Goal: Navigation & Orientation: Find specific page/section

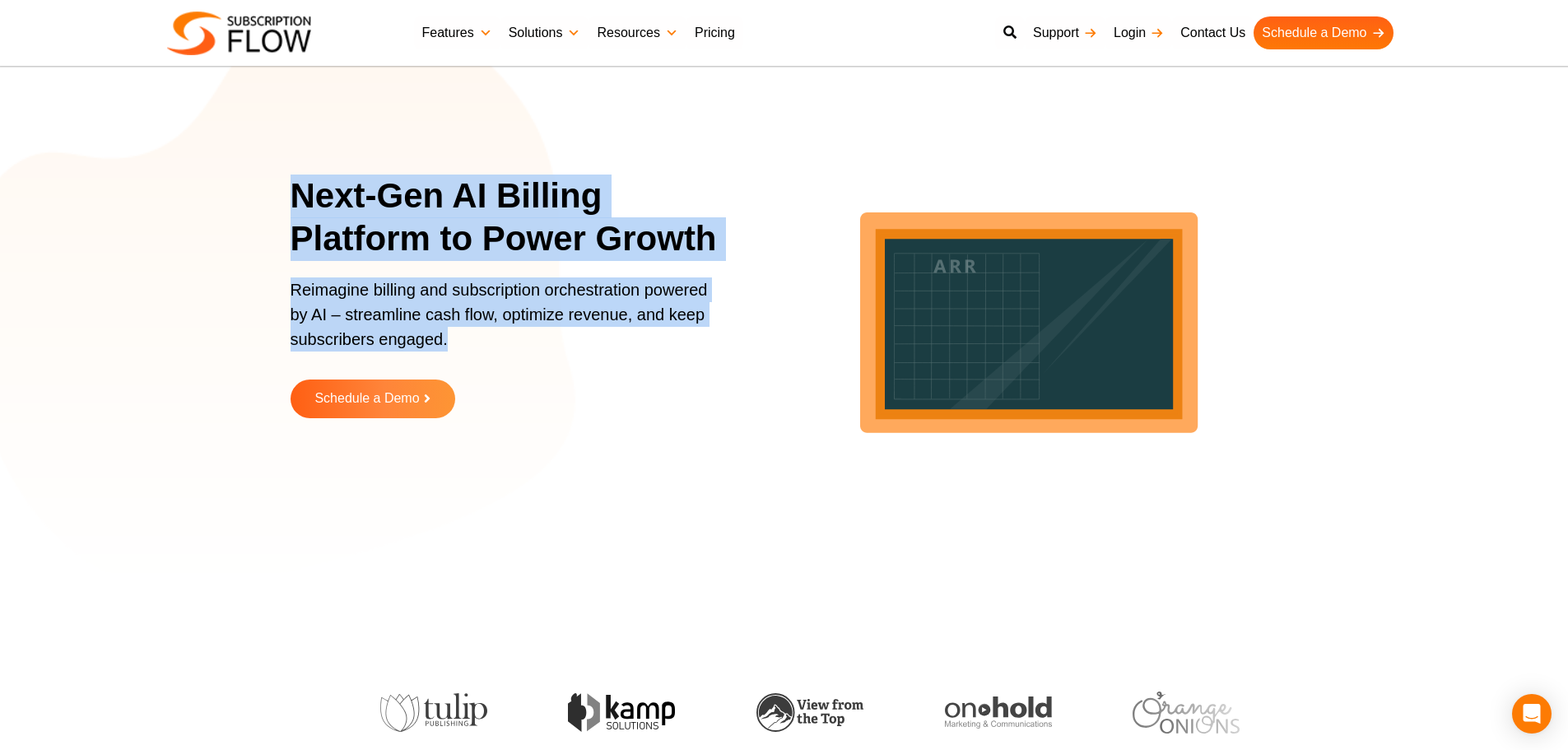
drag, startPoint x: 299, startPoint y: 180, endPoint x: 639, endPoint y: 344, distance: 377.5
click at [639, 344] on div "Next-Gen AI Billing Platform to Power Growth Reimagine billing and subscription…" at bounding box center [515, 308] width 449 height 268
click at [458, 322] on p "Reimagine billing and subscription orchestration powered by AI – streamline cas…" at bounding box center [504, 322] width 428 height 91
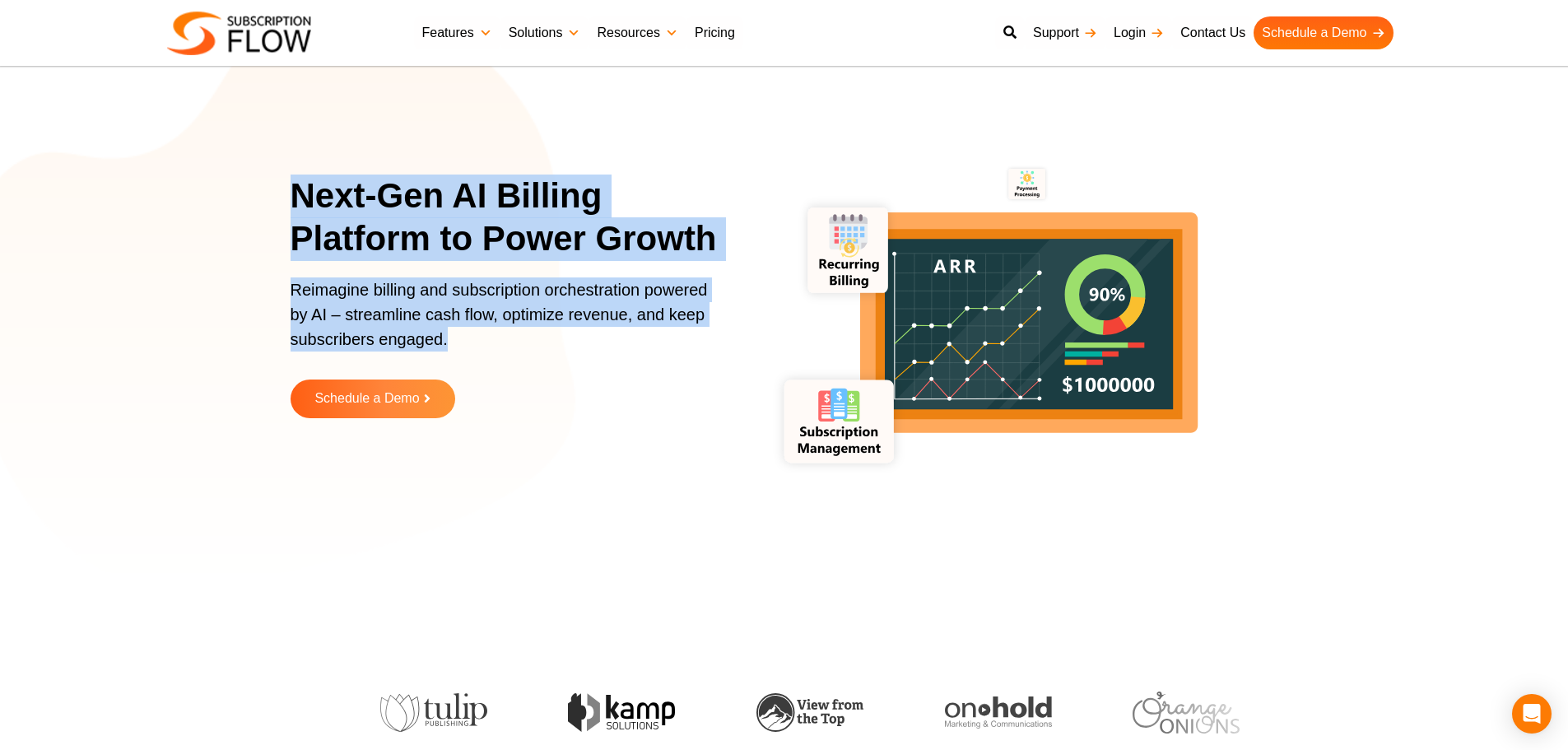
drag, startPoint x: 291, startPoint y: 192, endPoint x: 495, endPoint y: 329, distance: 245.7
click at [495, 329] on div "Next-Gen AI Billing Platform to Power Growth Reimagine billing and subscription…" at bounding box center [515, 308] width 449 height 268
click at [353, 303] on p "Reimagine billing and subscription orchestration powered by AI – streamline cas…" at bounding box center [504, 322] width 428 height 91
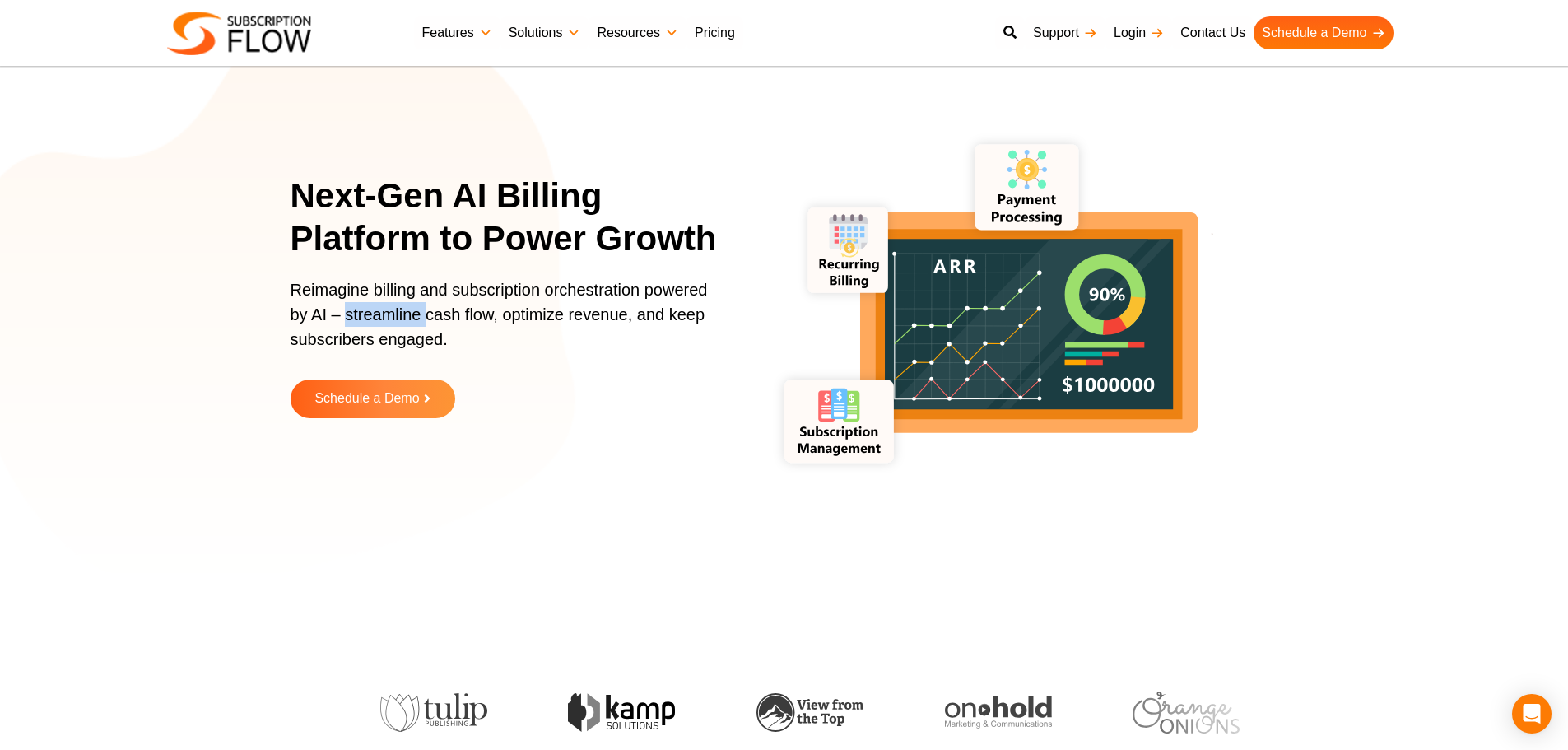
click at [353, 303] on p "Reimagine billing and subscription orchestration powered by AI – streamline cas…" at bounding box center [504, 322] width 428 height 91
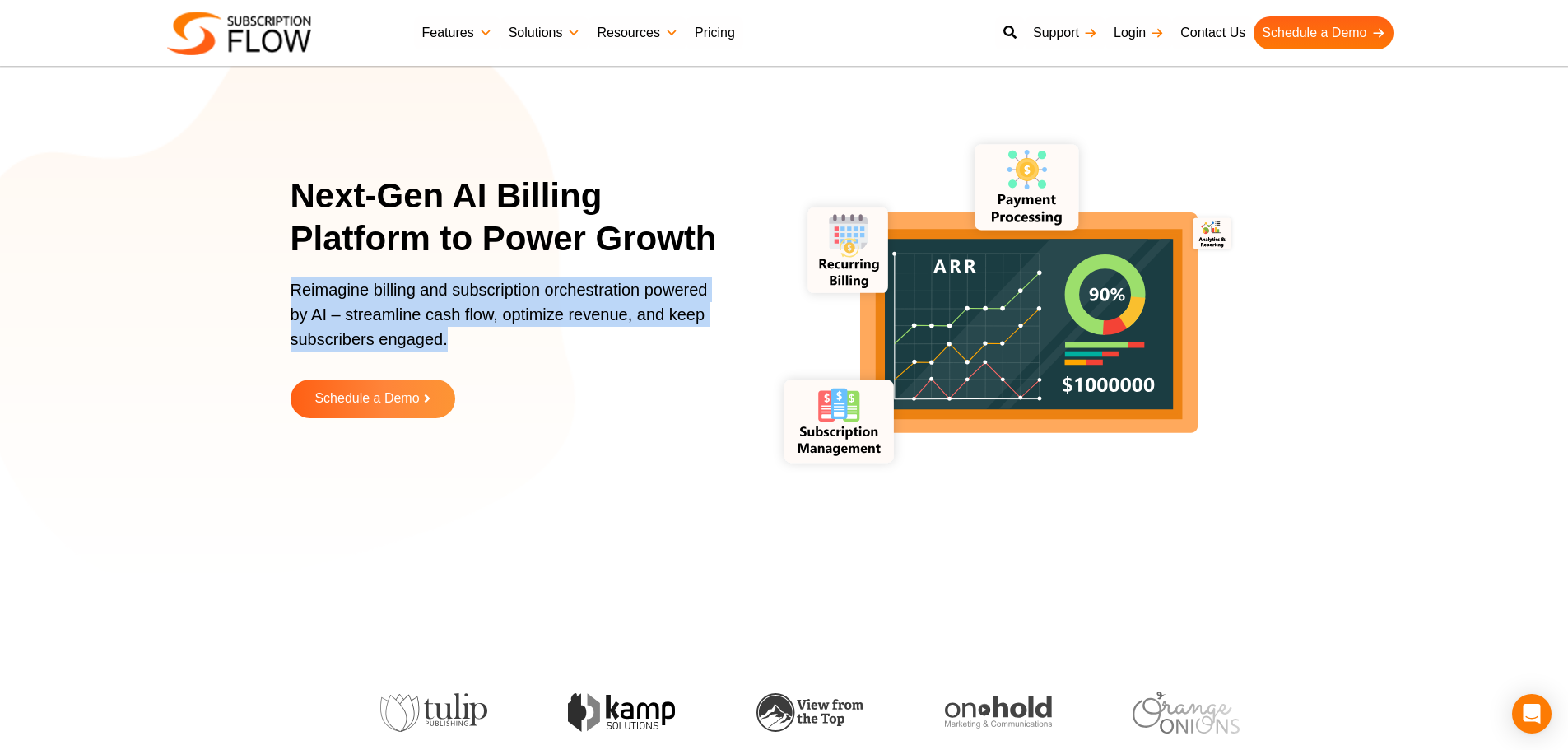
click at [353, 303] on p "Reimagine billing and subscription orchestration powered by AI – streamline cas…" at bounding box center [504, 322] width 428 height 91
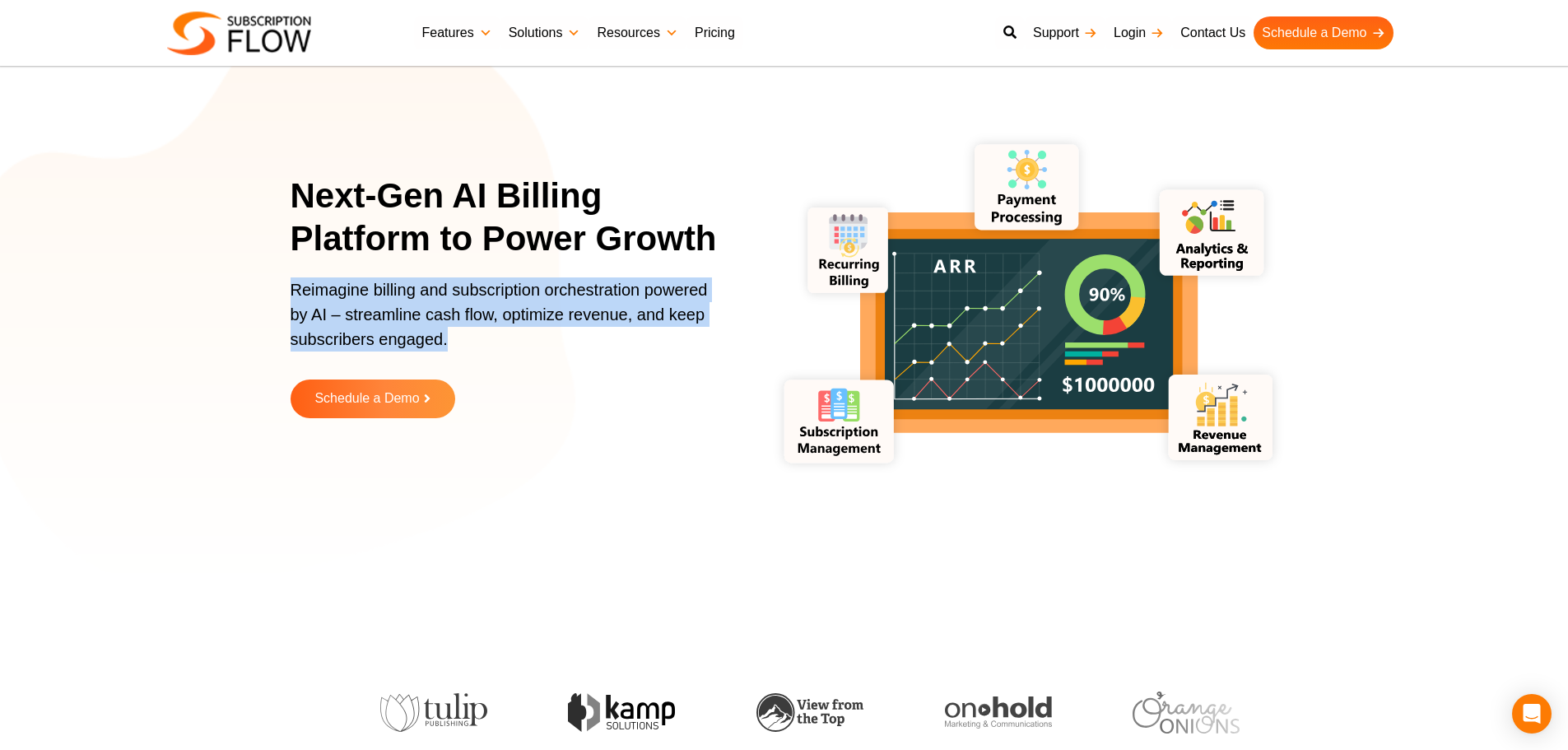
click at [387, 303] on p "Reimagine billing and subscription orchestration powered by AI – streamline cas…" at bounding box center [504, 322] width 428 height 91
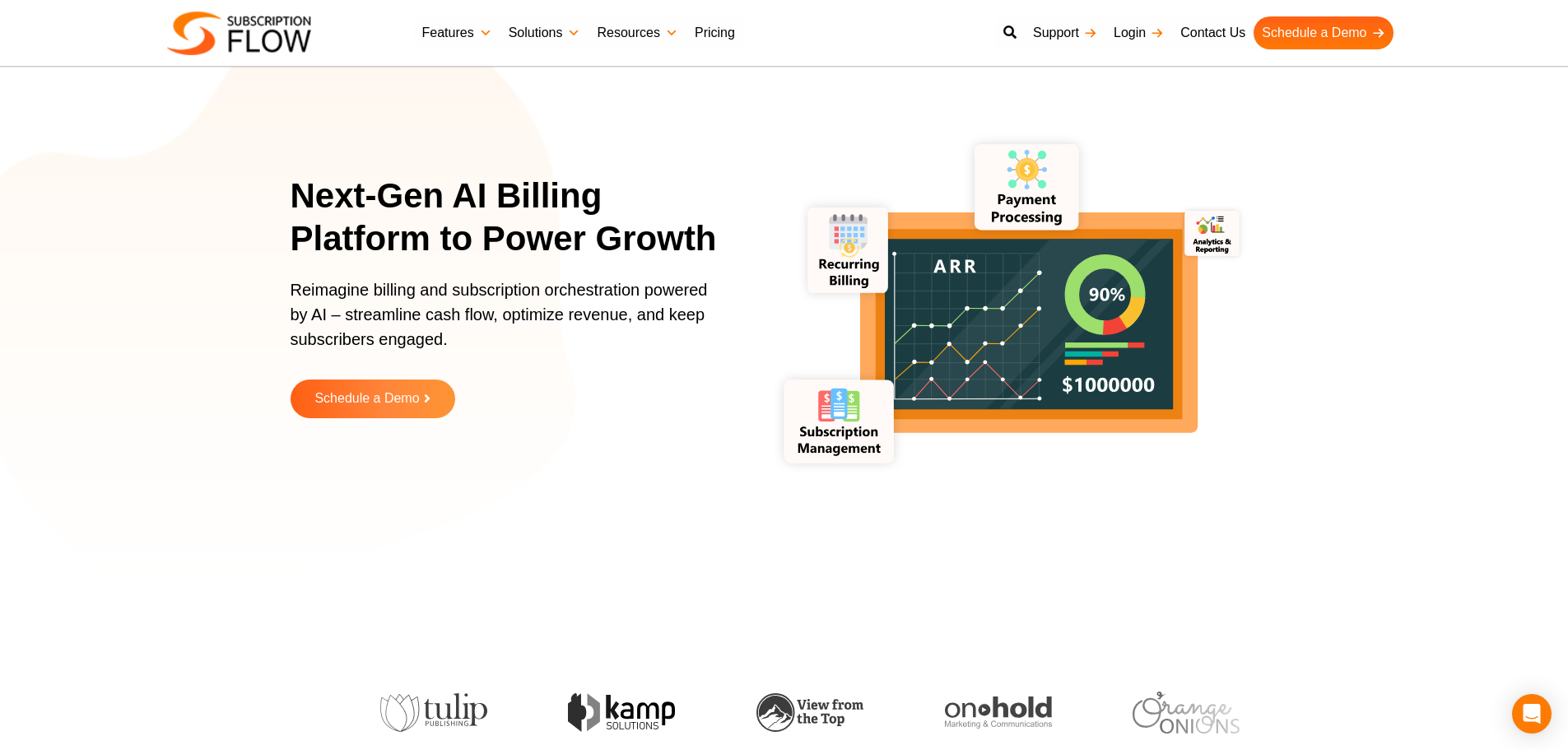
click at [386, 284] on p "Reimagine billing and subscription orchestration powered by AI – streamline cas…" at bounding box center [504, 322] width 428 height 91
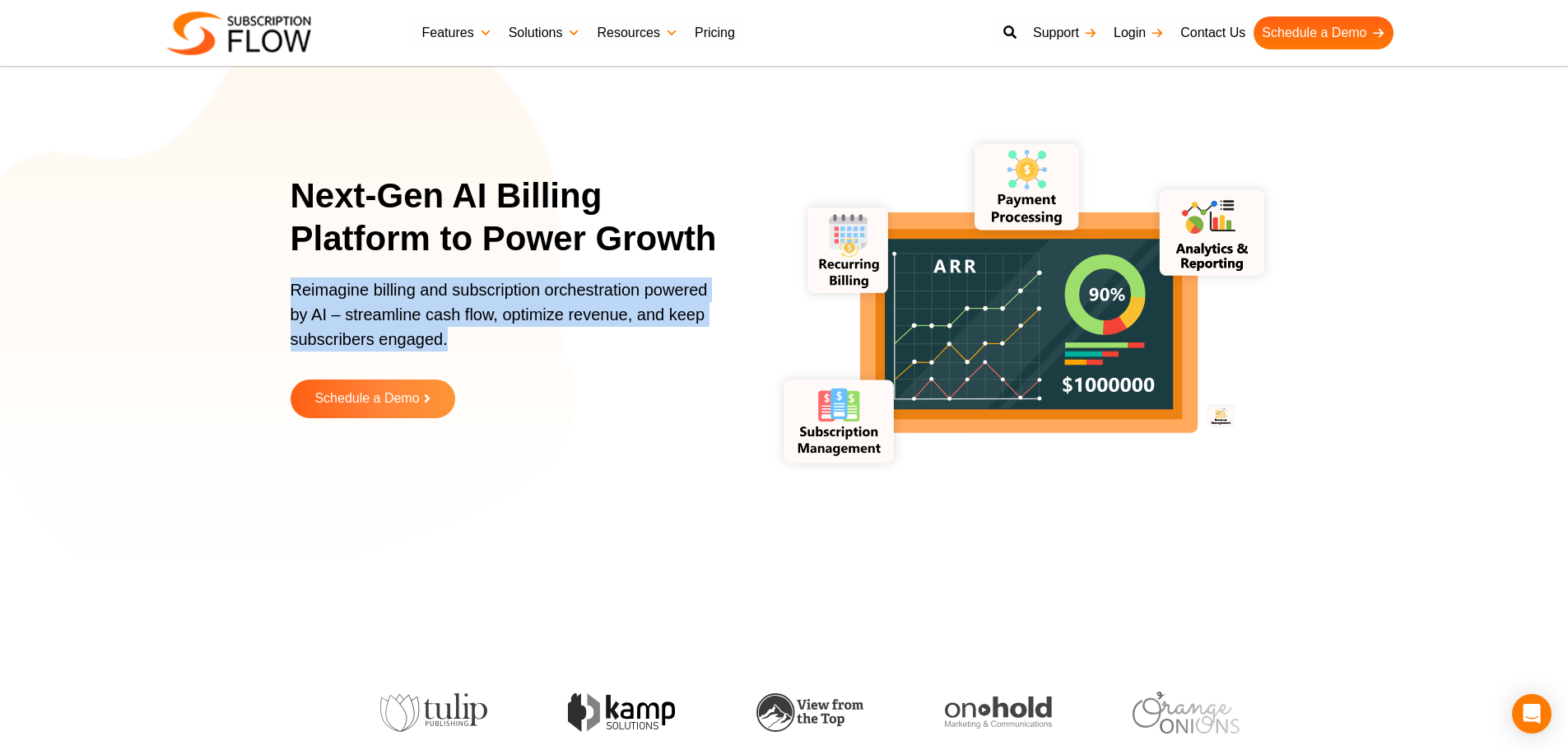
click at [386, 284] on p "Reimagine billing and subscription orchestration powered by AI – streamline cas…" at bounding box center [504, 322] width 428 height 91
click at [489, 315] on p "Reimagine billing and subscription orchestration powered by AI – streamline cas…" at bounding box center [504, 322] width 428 height 91
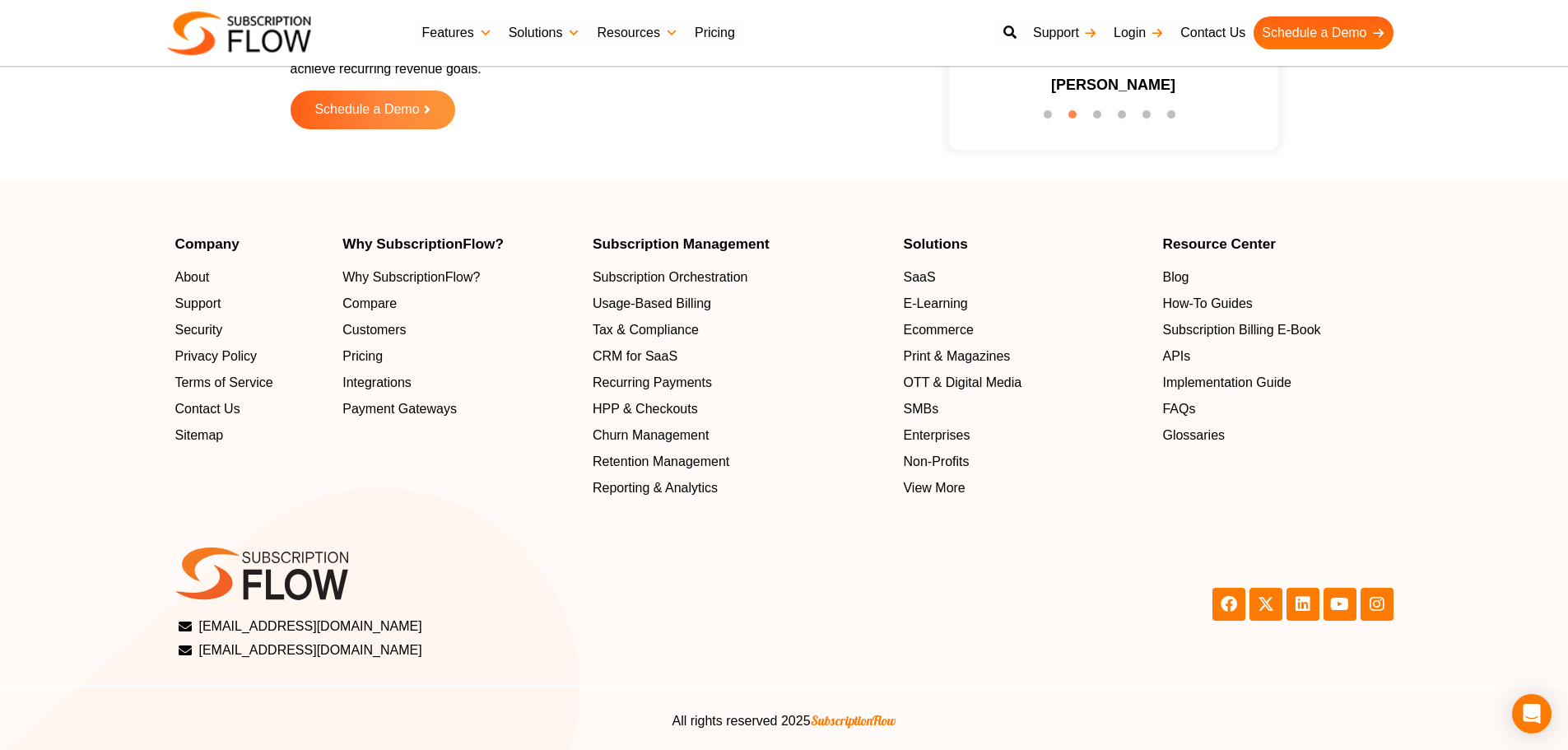
scroll to position [5264, 0]
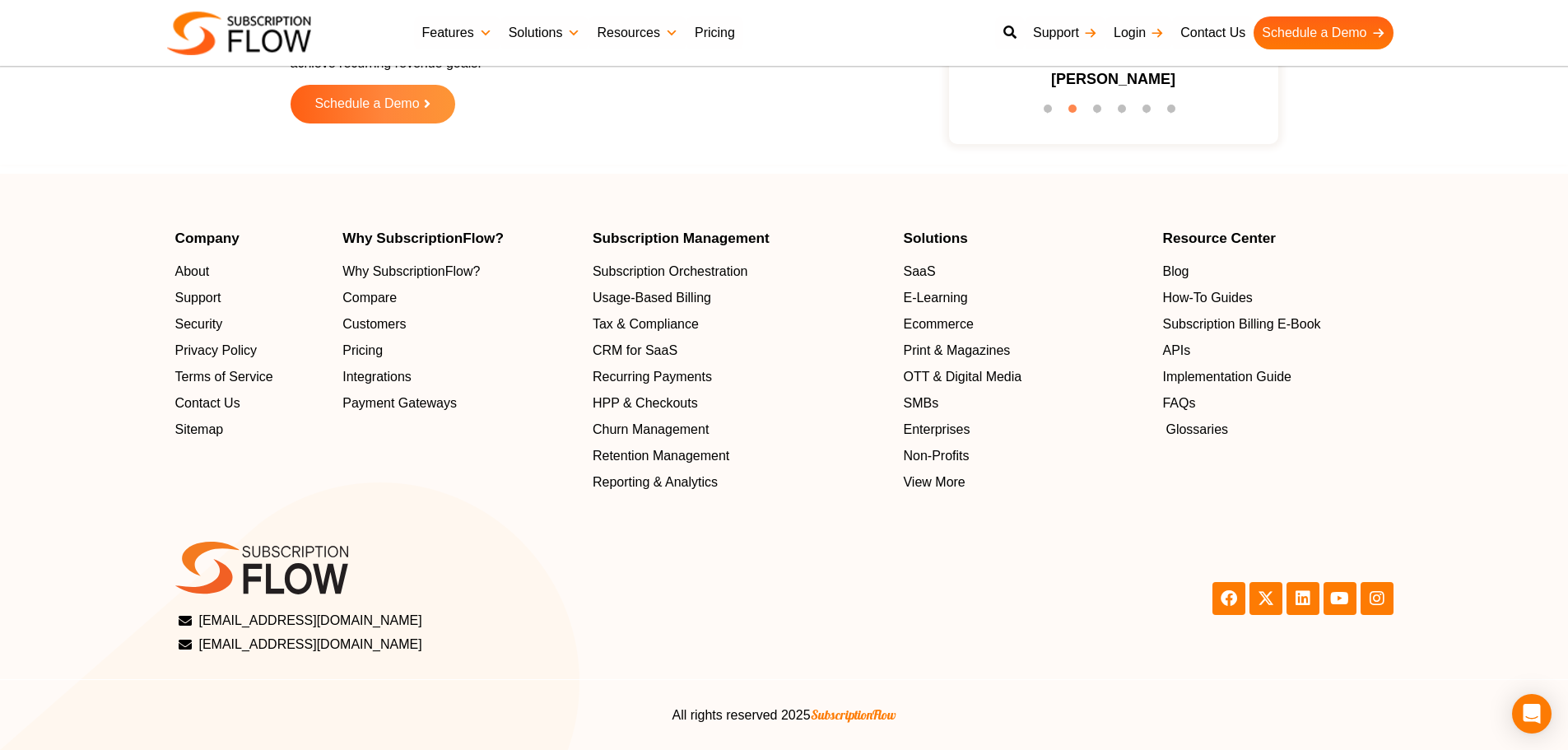
click at [1194, 427] on span "Glossaries" at bounding box center [1196, 429] width 62 height 20
